Goal: Task Accomplishment & Management: Use online tool/utility

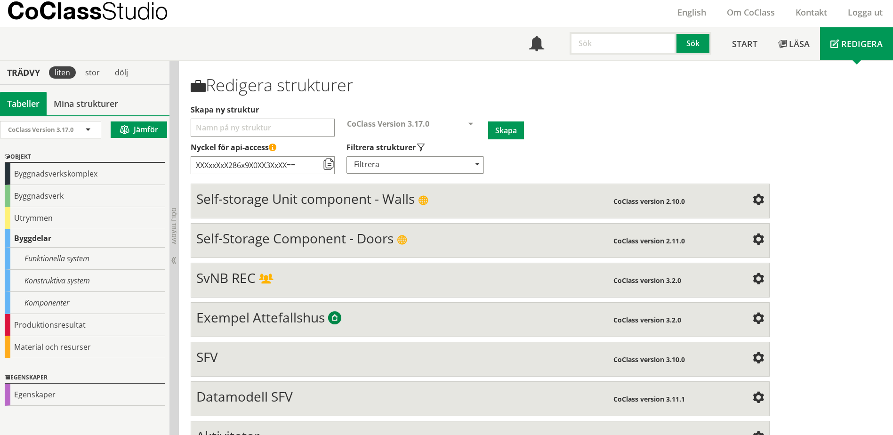
scroll to position [58, 0]
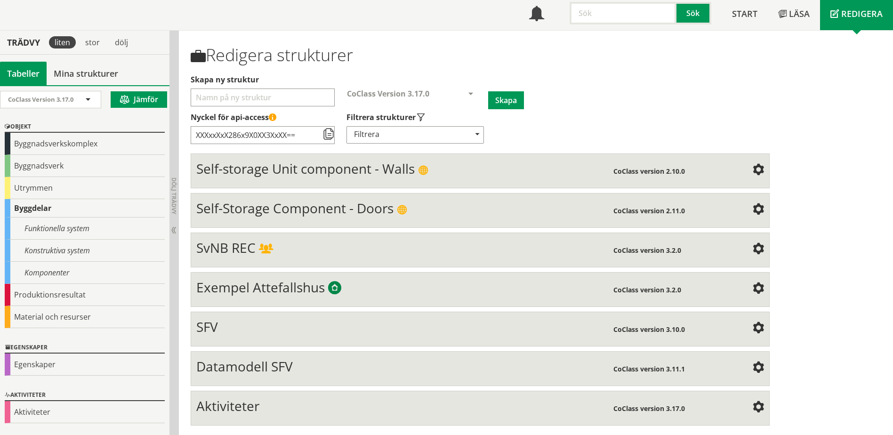
click at [233, 249] on span "SvNB REC" at bounding box center [225, 248] width 59 height 18
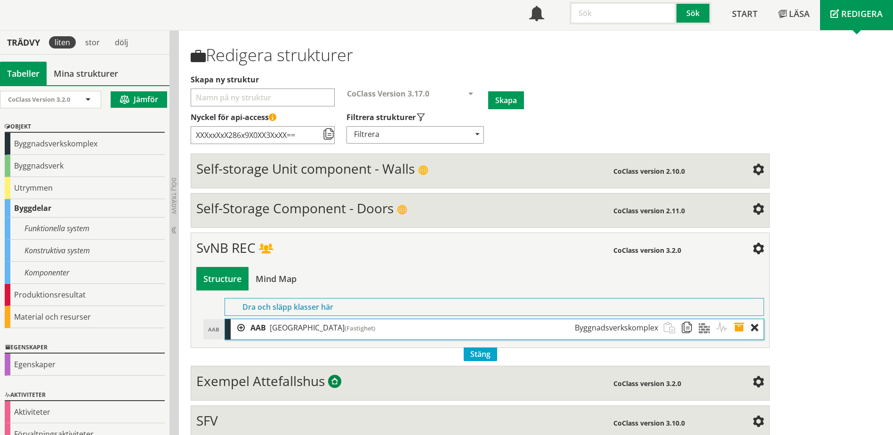
click at [240, 328] on div at bounding box center [238, 327] width 14 height 17
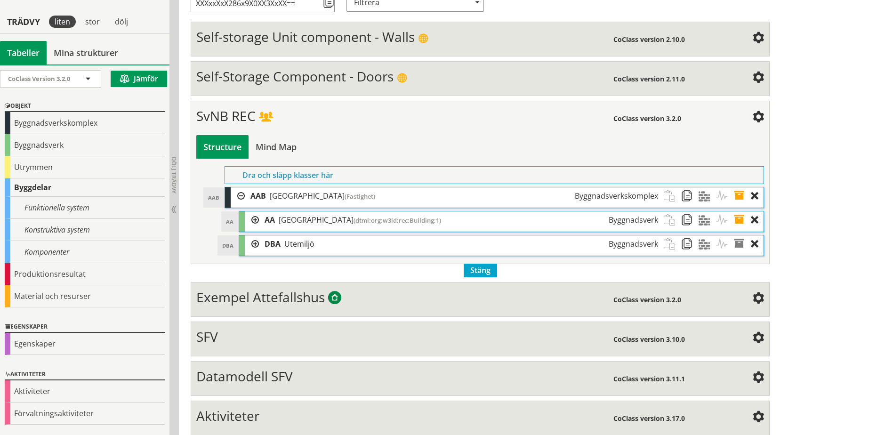
scroll to position [200, 0]
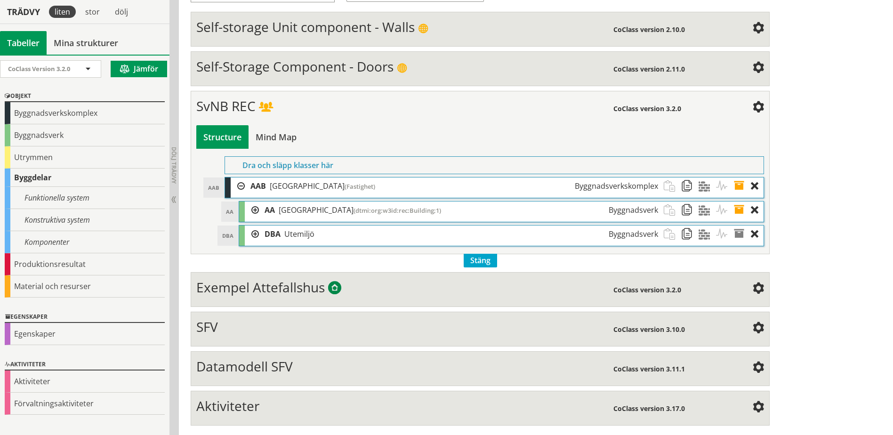
click at [217, 368] on span "Datamodell SFV" at bounding box center [244, 366] width 96 height 18
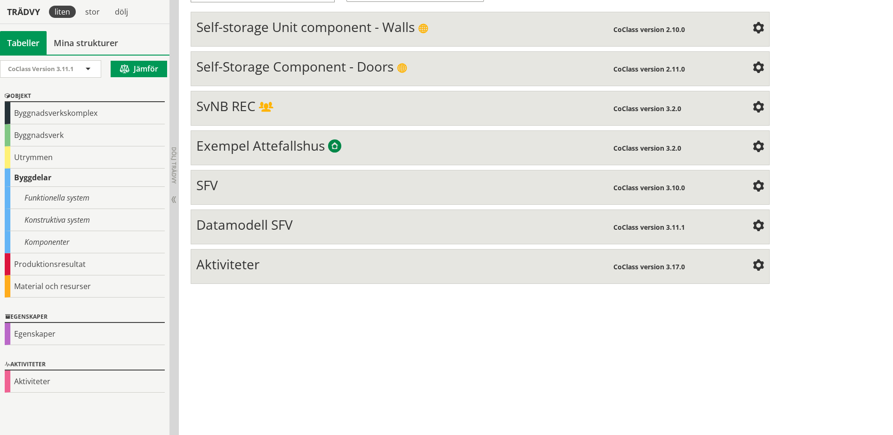
click at [220, 224] on span "Datamodell SFV" at bounding box center [244, 225] width 96 height 18
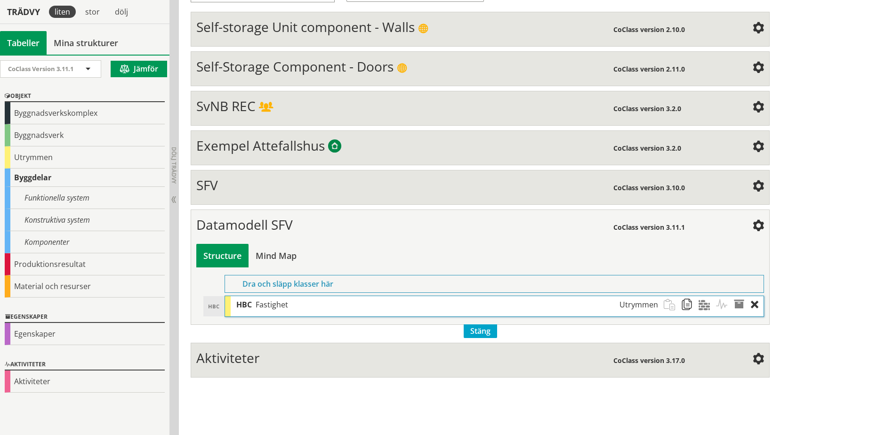
click at [239, 307] on span "HBC" at bounding box center [244, 304] width 16 height 10
click at [219, 192] on div "SFV" at bounding box center [404, 186] width 416 height 19
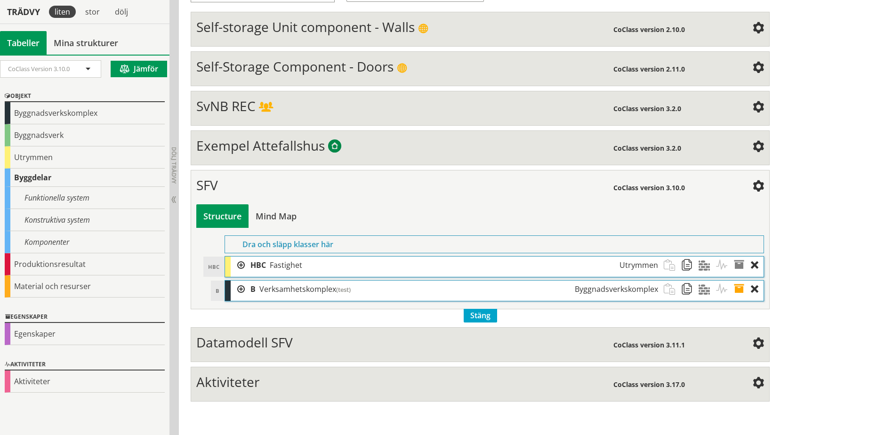
click at [213, 189] on span "SFV" at bounding box center [207, 185] width 22 height 18
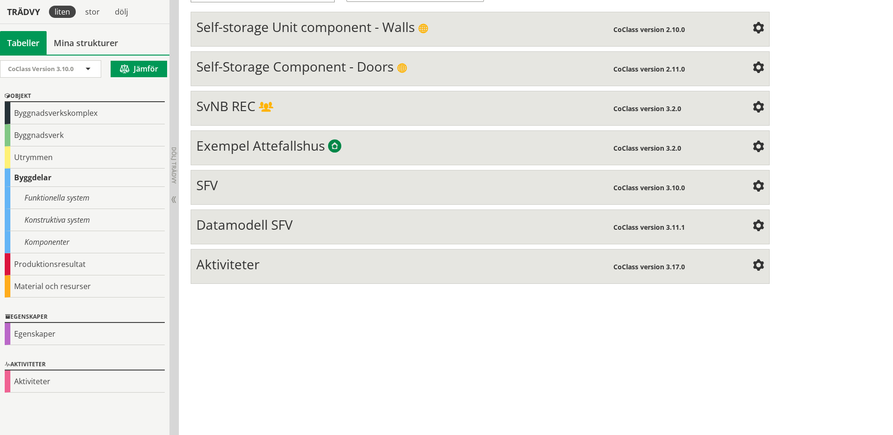
click at [213, 189] on span "SFV" at bounding box center [207, 185] width 22 height 18
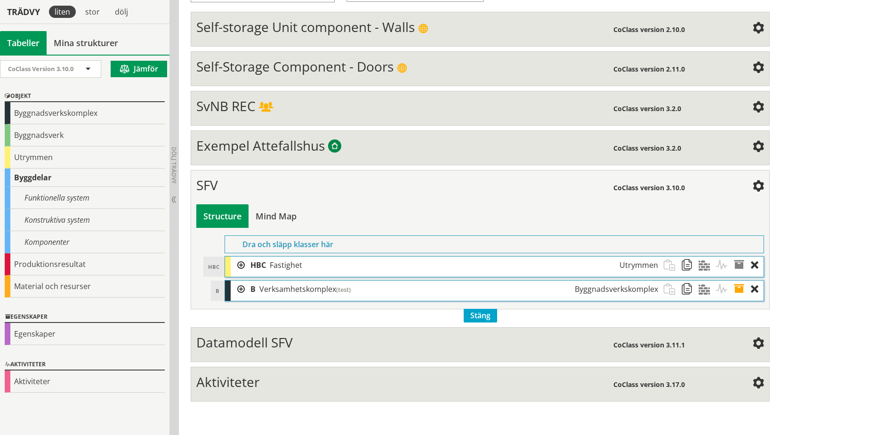
click at [241, 265] on div at bounding box center [238, 264] width 14 height 17
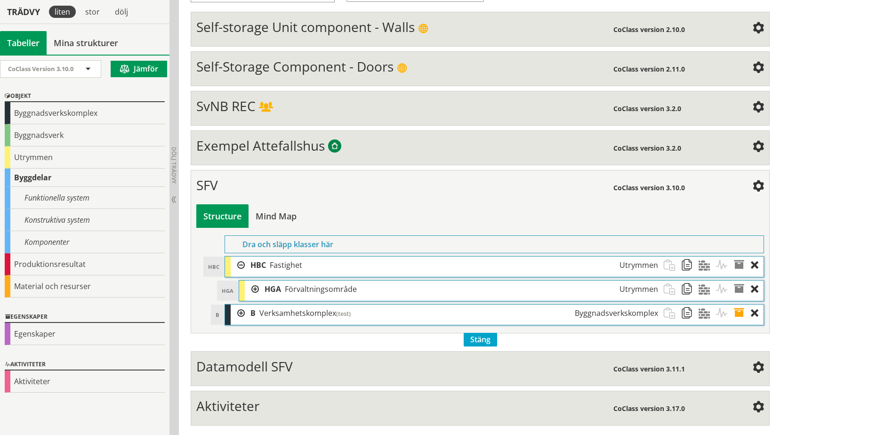
click at [241, 265] on div at bounding box center [238, 264] width 14 height 17
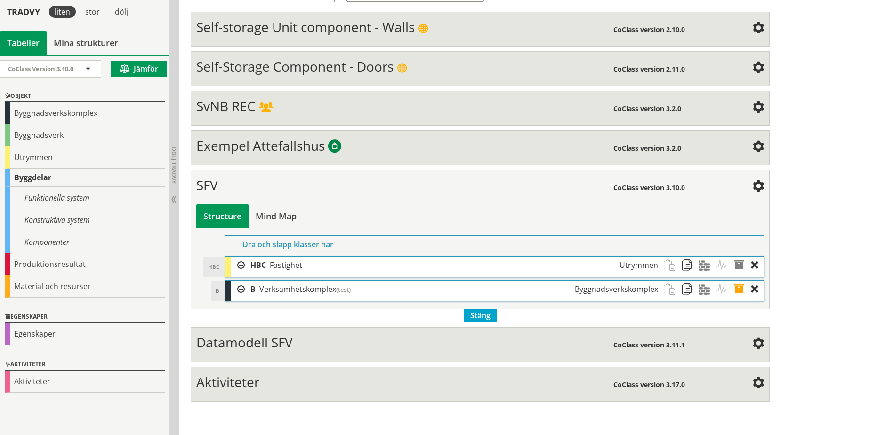
click at [240, 289] on div at bounding box center [238, 288] width 14 height 17
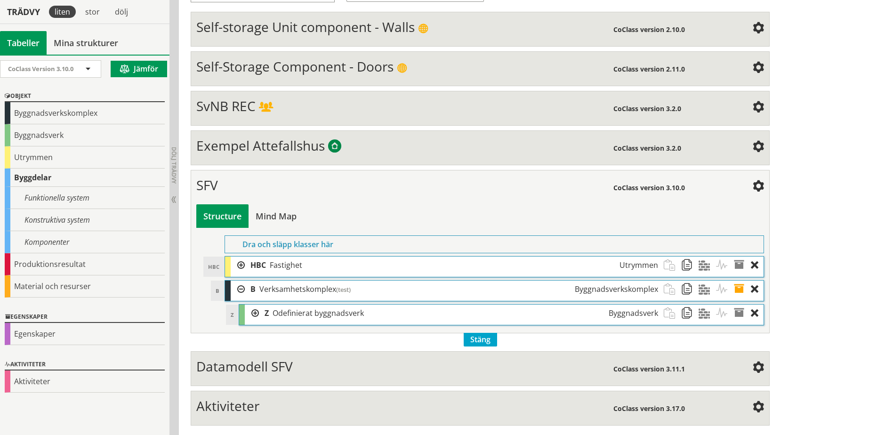
click at [253, 313] on div at bounding box center [252, 312] width 14 height 17
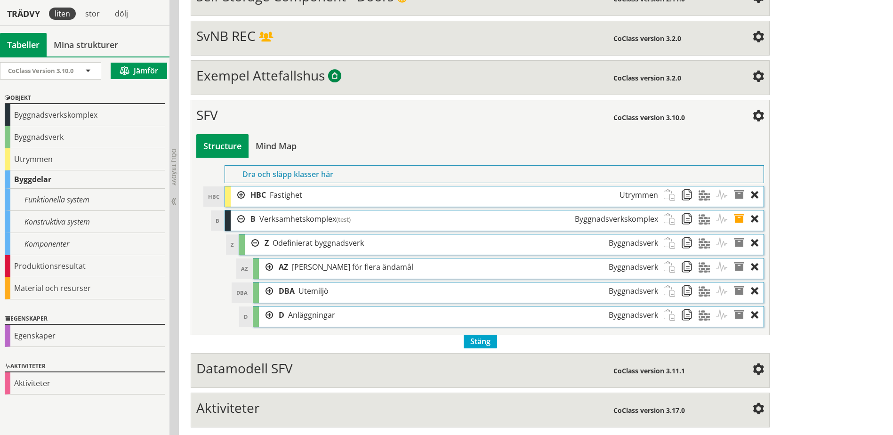
scroll to position [272, 0]
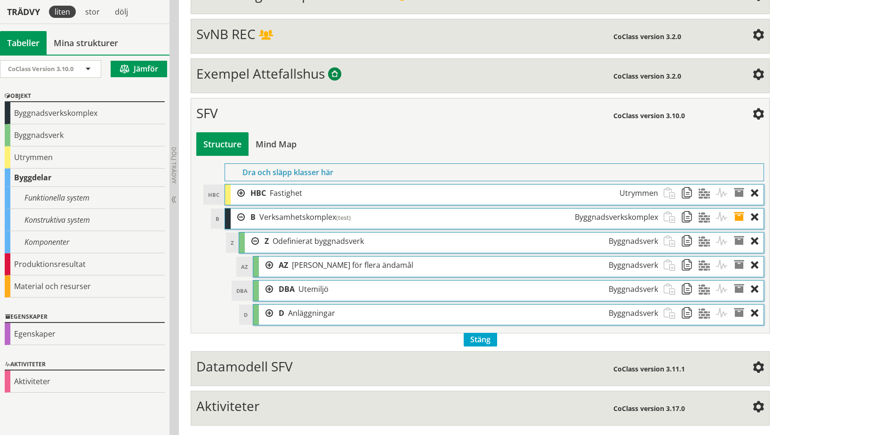
click at [270, 265] on div at bounding box center [266, 264] width 14 height 17
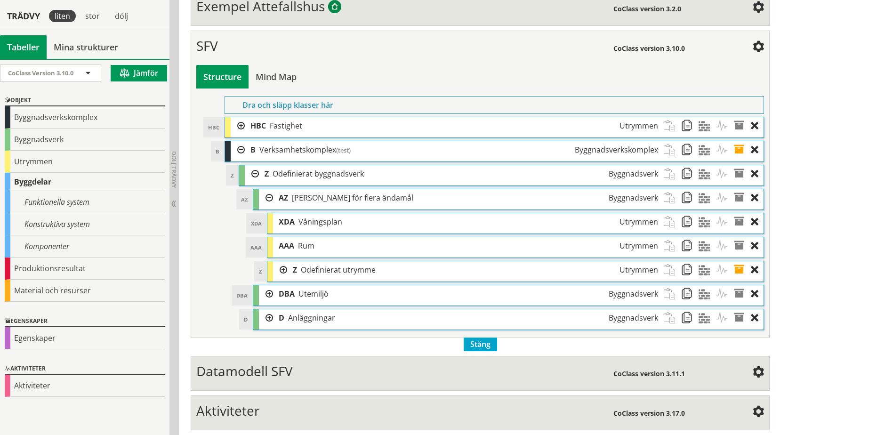
scroll to position [344, 0]
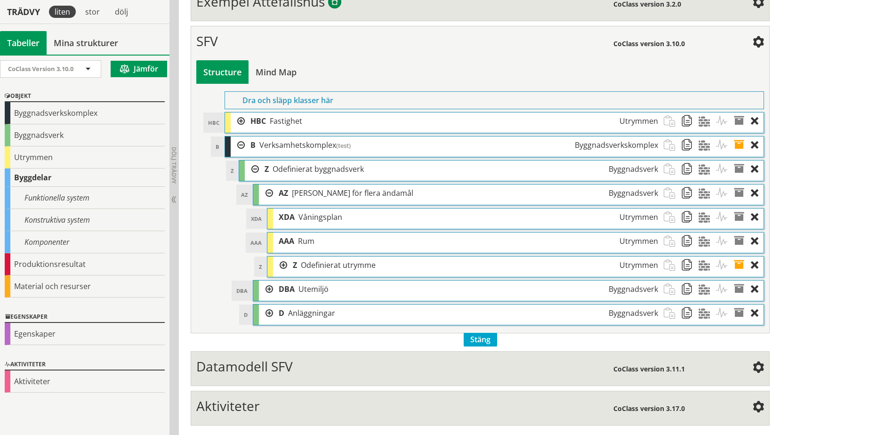
click at [268, 290] on div at bounding box center [266, 288] width 14 height 17
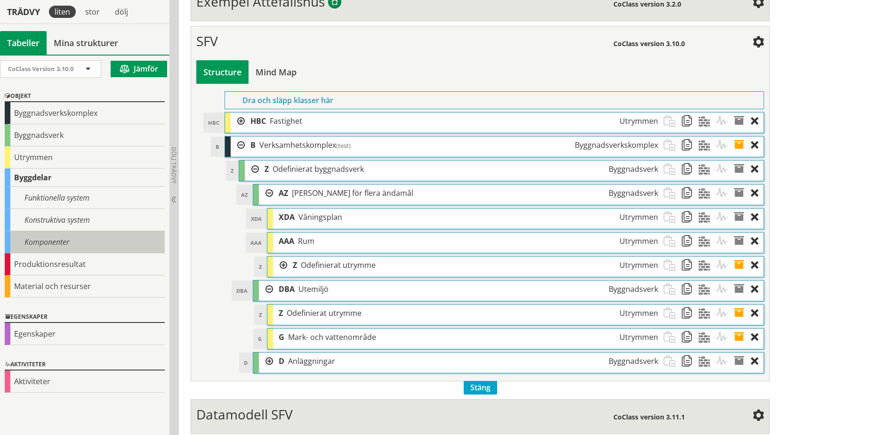
click at [52, 244] on div "Komponenter" at bounding box center [85, 242] width 160 height 22
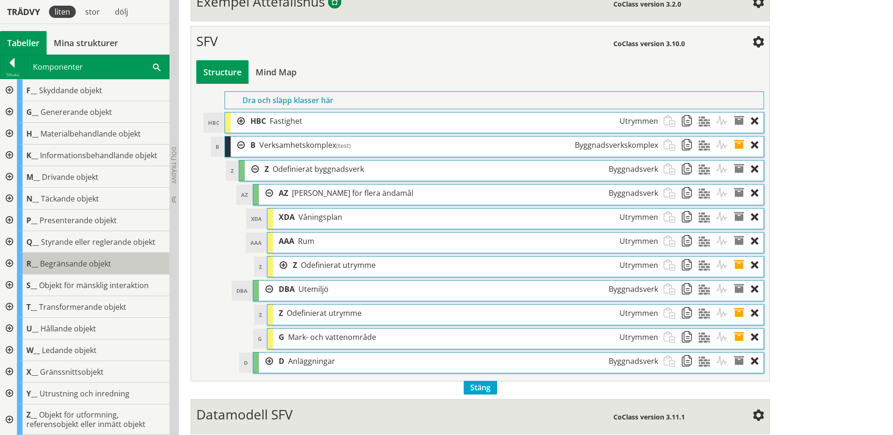
scroll to position [0, 0]
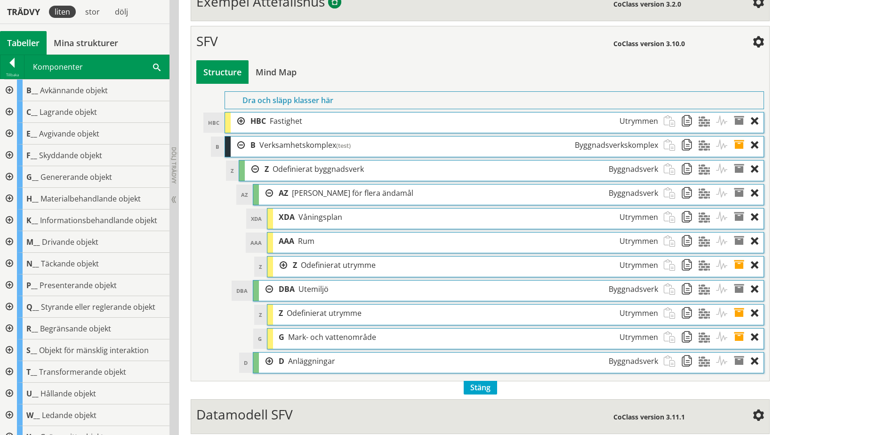
click at [226, 328] on li "B B Verksamhetskomplex (test) Byggnadsverkskomplex Dra och släpp Aktiviteter Dr…" at bounding box center [493, 254] width 539 height 237
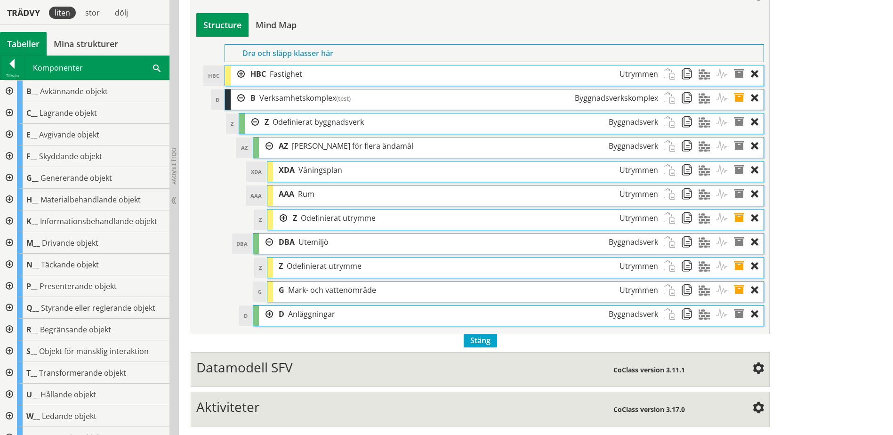
scroll to position [392, 0]
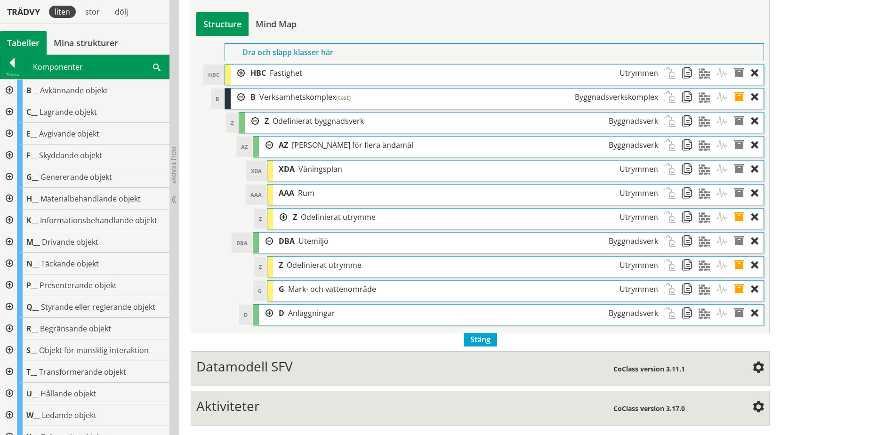
click at [477, 337] on span "Stäng" at bounding box center [480, 340] width 33 height 14
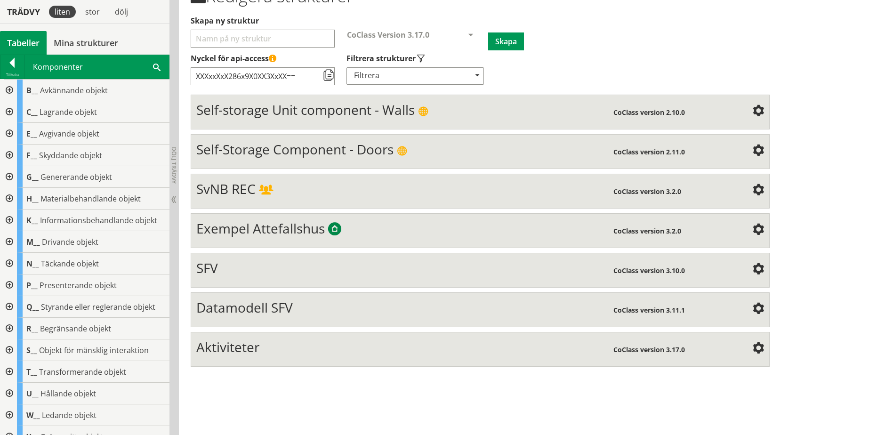
scroll to position [109, 0]
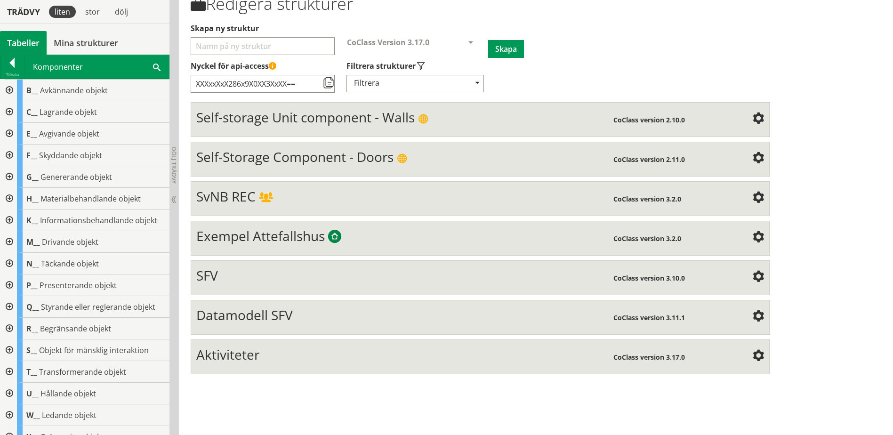
click at [213, 278] on span "SFV" at bounding box center [207, 275] width 22 height 18
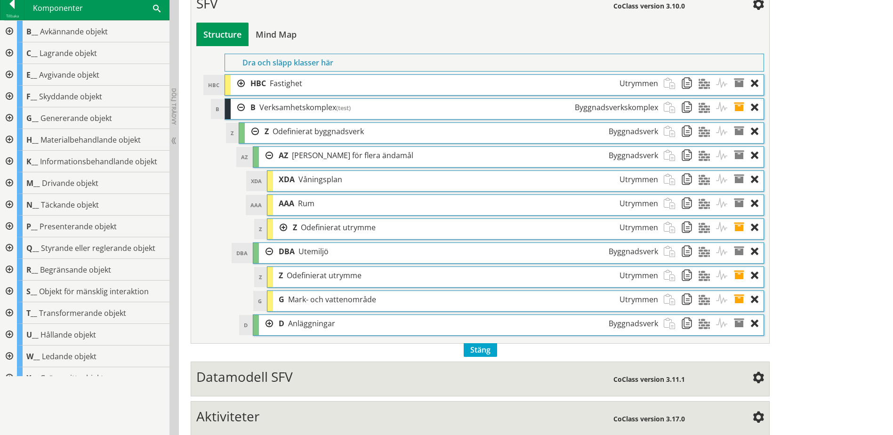
scroll to position [392, 0]
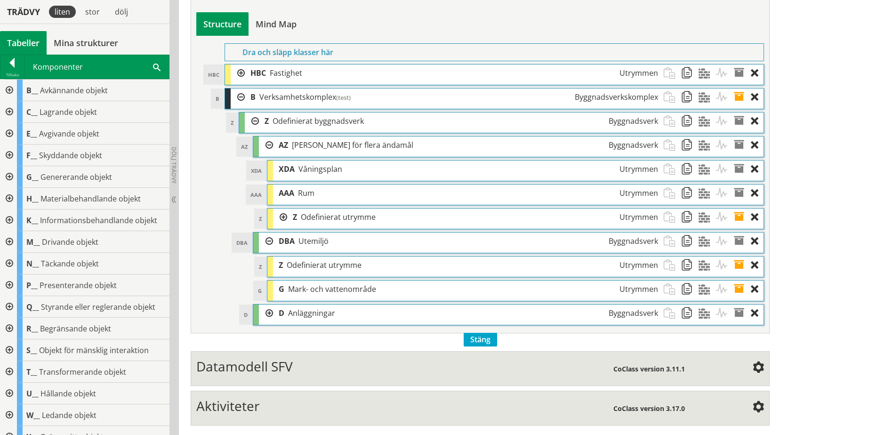
click at [270, 312] on div at bounding box center [266, 312] width 14 height 17
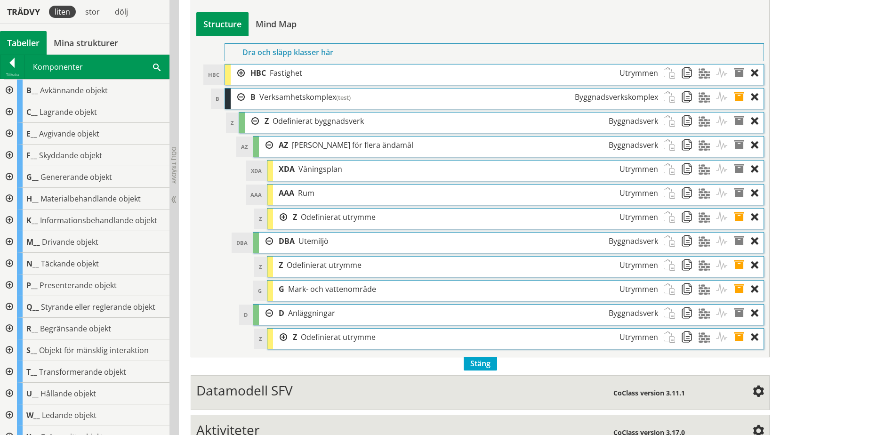
click at [270, 312] on div at bounding box center [266, 312] width 14 height 17
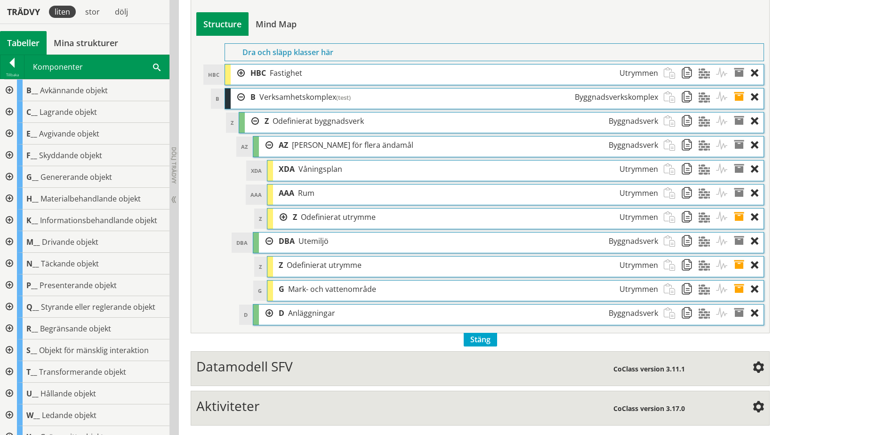
click at [243, 73] on div at bounding box center [238, 72] width 14 height 17
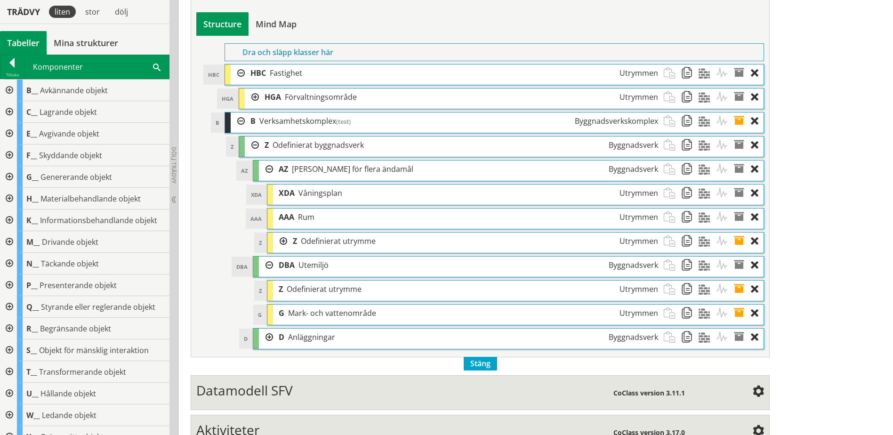
click at [252, 98] on div at bounding box center [252, 96] width 14 height 17
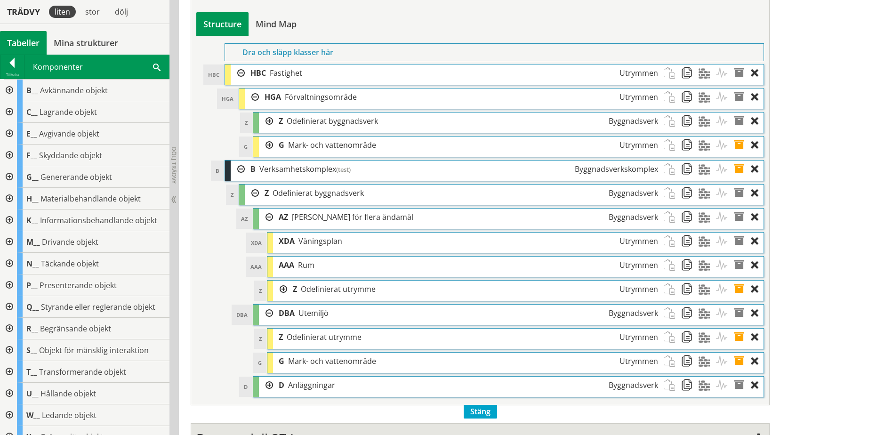
click at [265, 121] on div at bounding box center [266, 120] width 14 height 17
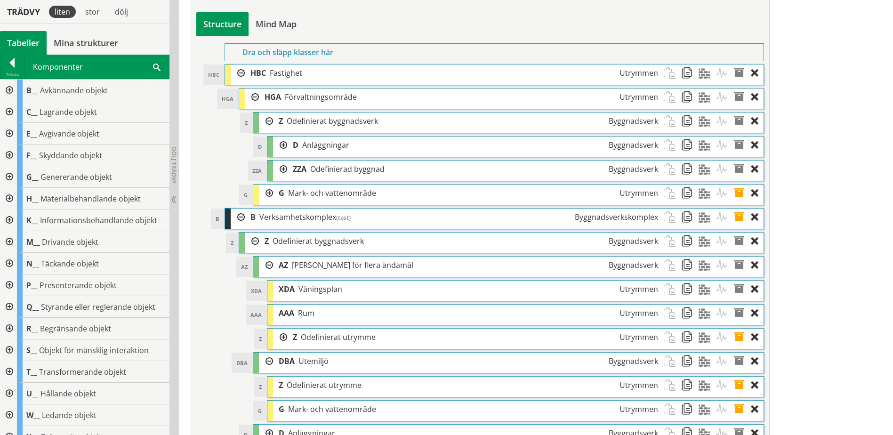
click at [268, 121] on div at bounding box center [266, 120] width 14 height 17
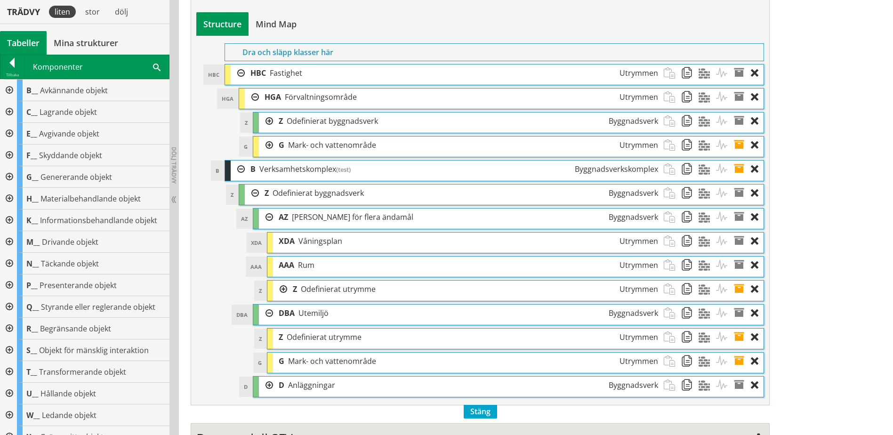
click at [269, 144] on div at bounding box center [266, 144] width 14 height 17
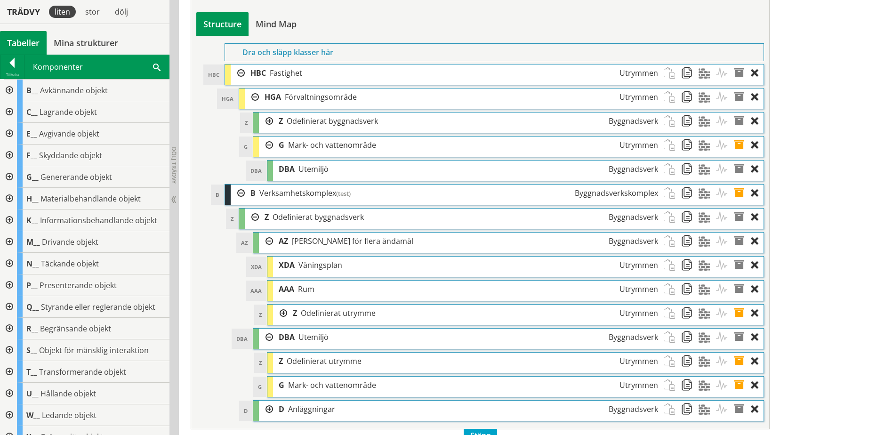
click at [269, 144] on div at bounding box center [266, 144] width 14 height 17
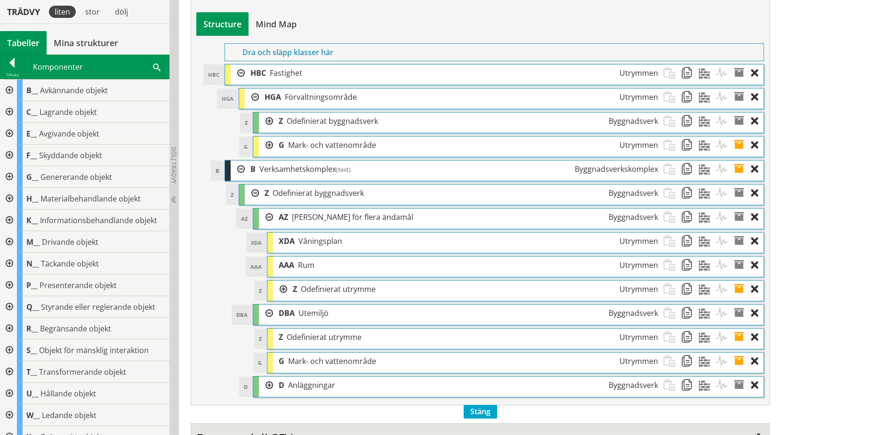
click at [270, 121] on div at bounding box center [266, 120] width 14 height 17
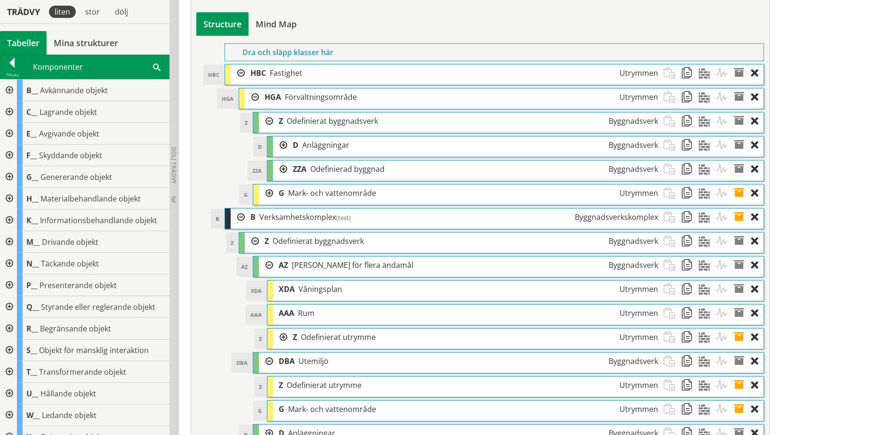
click at [270, 121] on div at bounding box center [266, 120] width 14 height 17
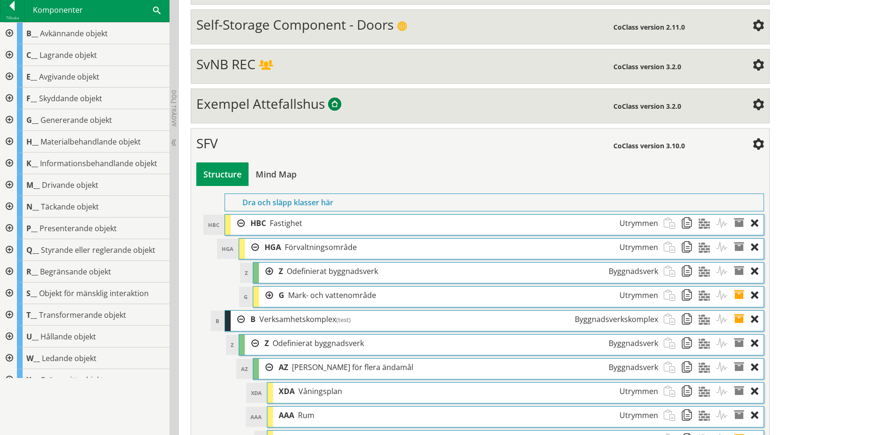
scroll to position [181, 0]
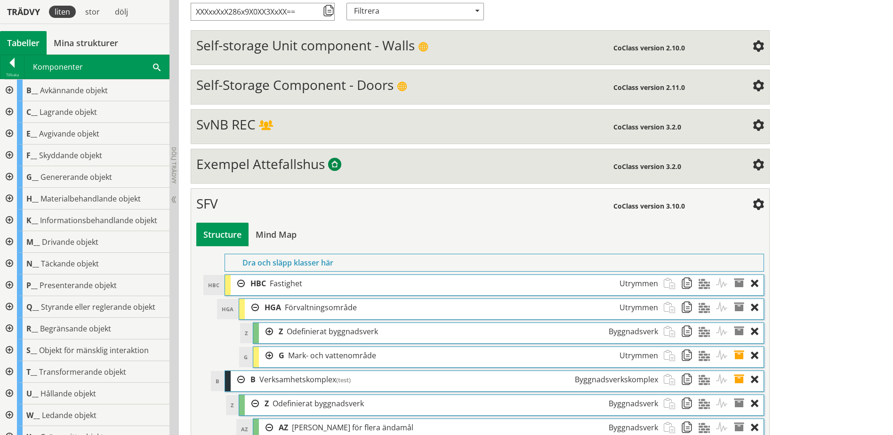
click at [241, 129] on span "SvNB REC" at bounding box center [225, 124] width 59 height 18
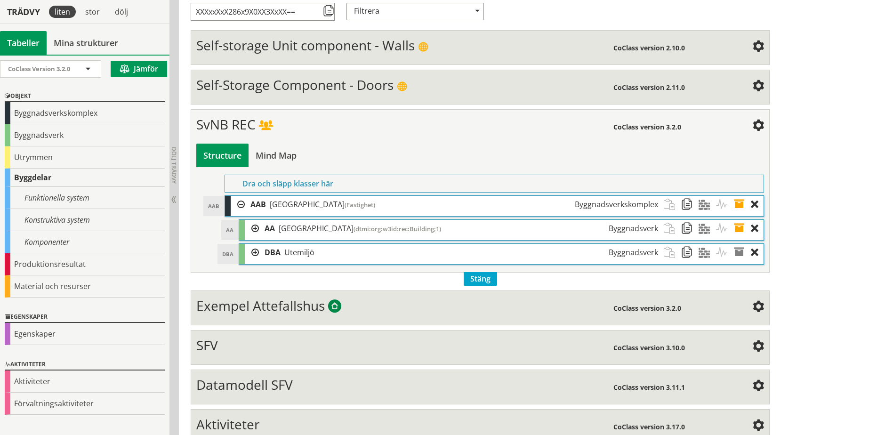
click at [257, 252] on div at bounding box center [252, 252] width 14 height 17
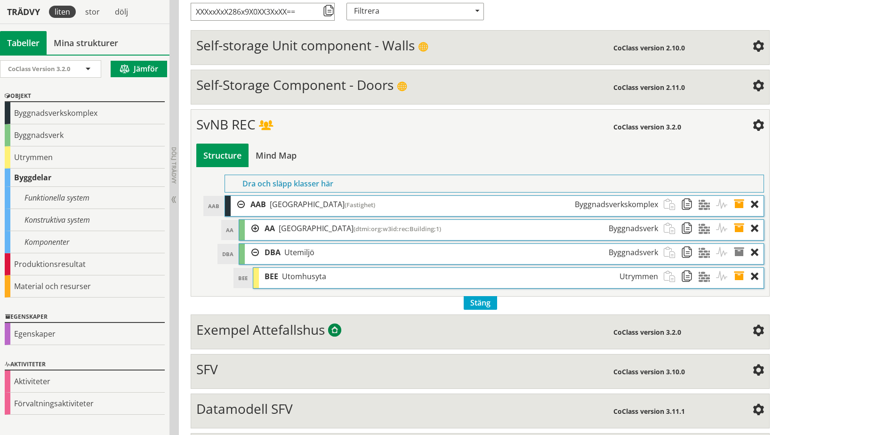
click at [254, 227] on div at bounding box center [252, 228] width 14 height 17
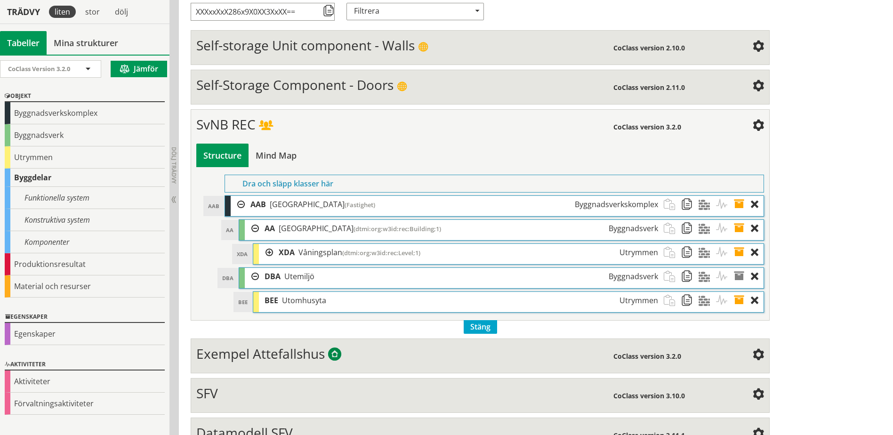
click at [271, 251] on div at bounding box center [266, 252] width 14 height 17
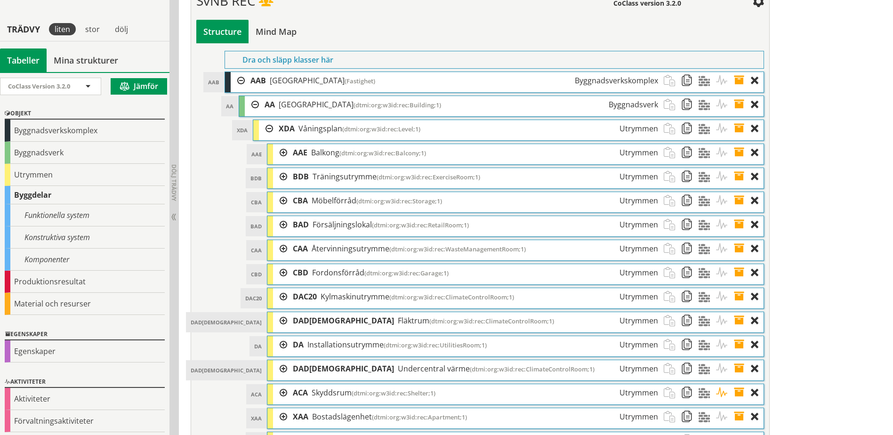
scroll to position [322, 0]
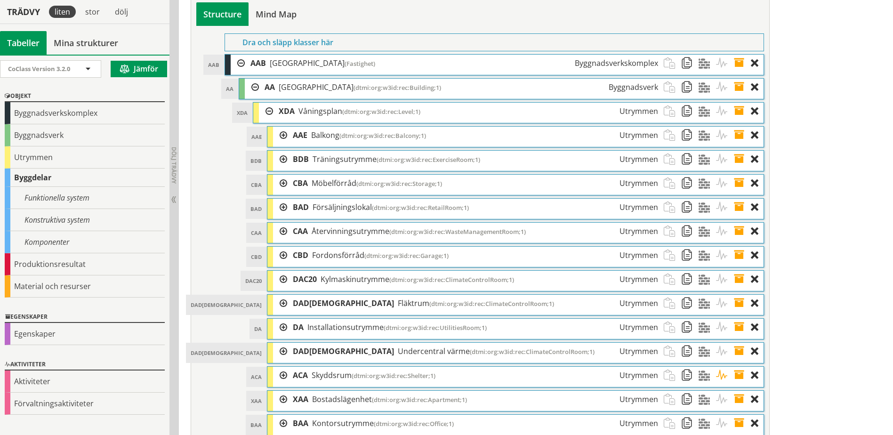
click at [285, 137] on div at bounding box center [280, 135] width 14 height 17
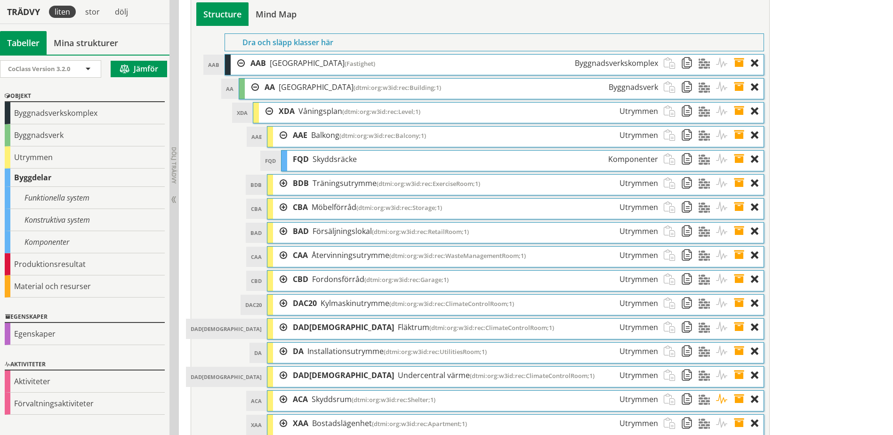
click at [284, 183] on div at bounding box center [280, 183] width 14 height 17
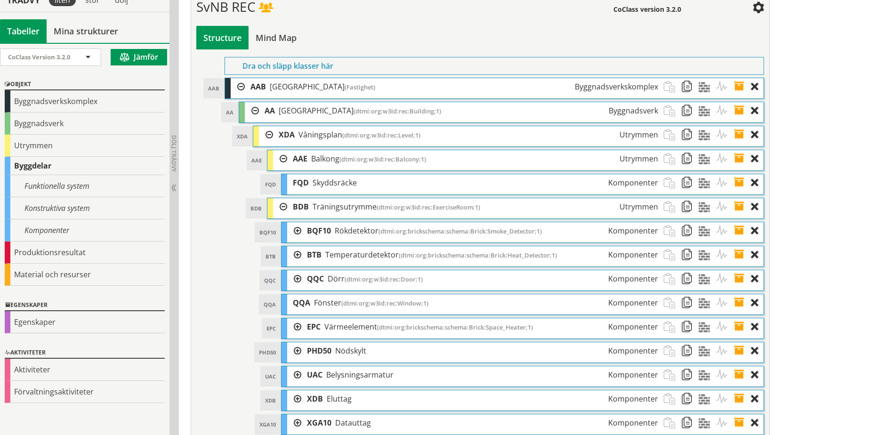
scroll to position [275, 0]
